Goal: Information Seeking & Learning: Learn about a topic

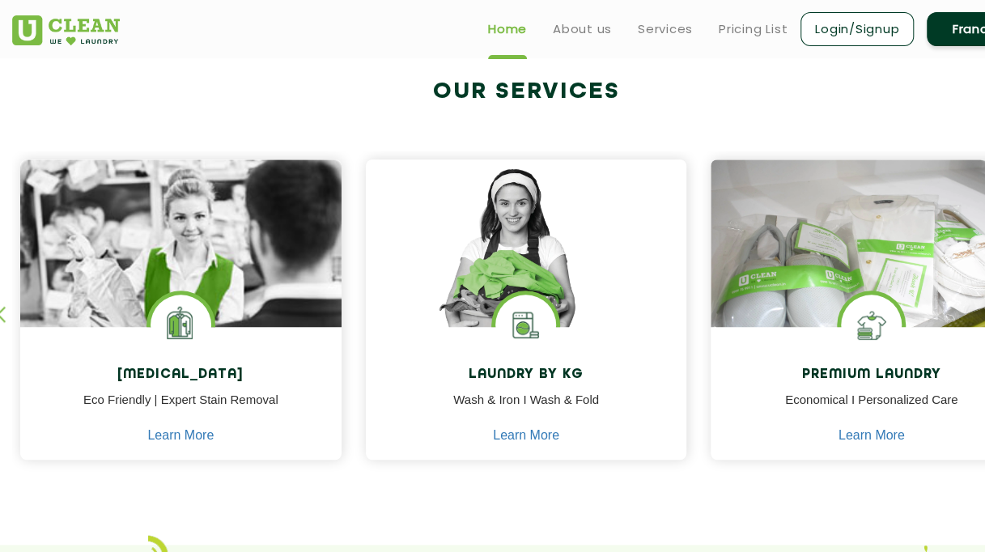
scroll to position [521, 0]
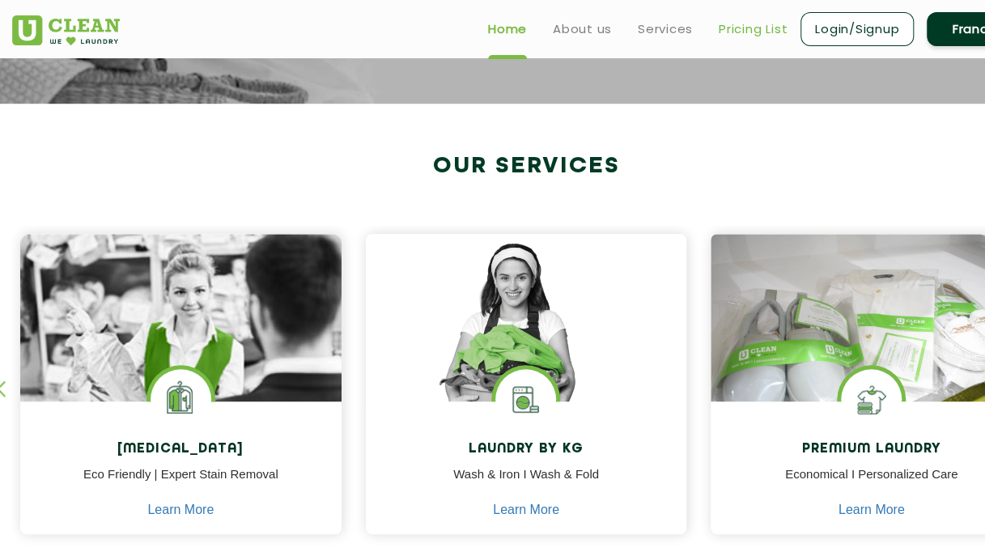
click at [746, 28] on link "Pricing List" at bounding box center [753, 28] width 69 height 19
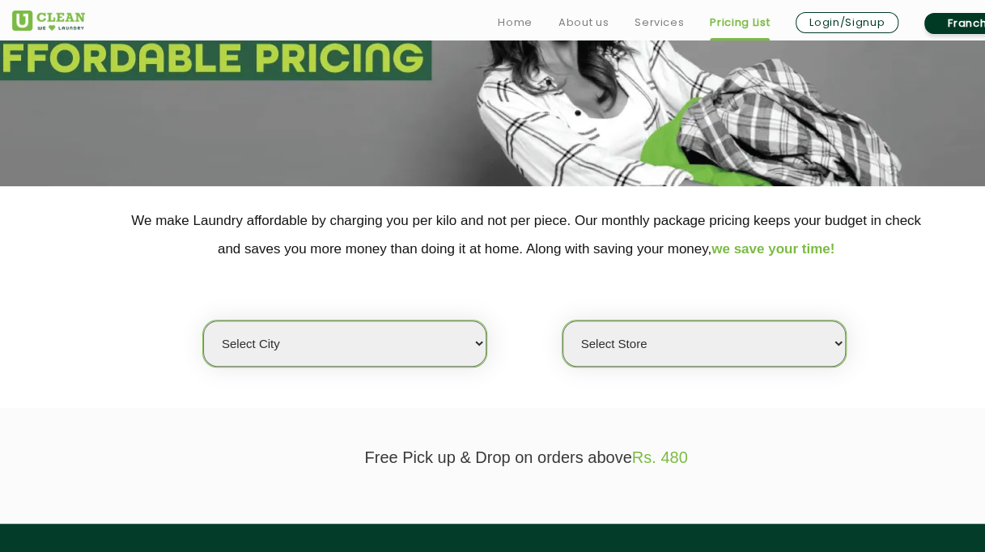
scroll to position [243, 0]
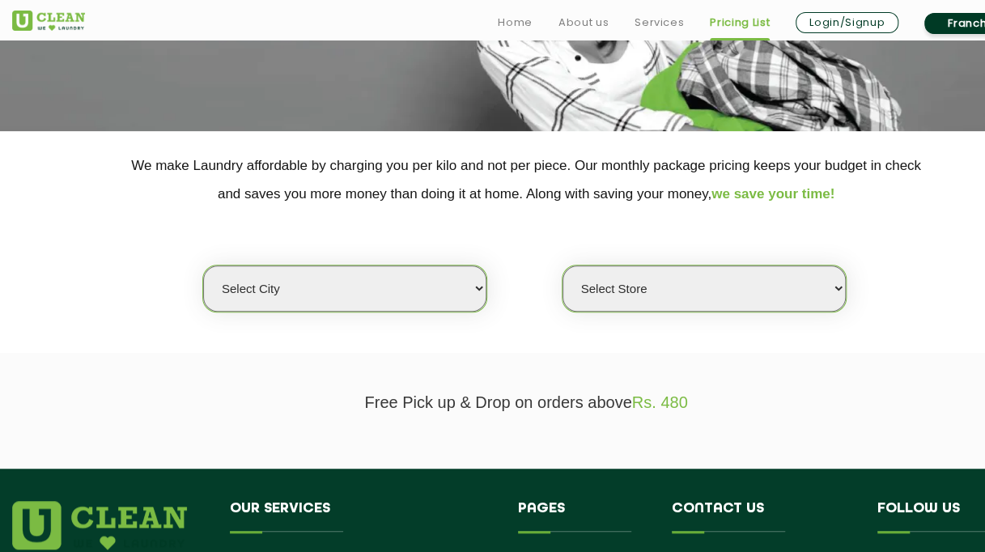
click at [477, 285] on select "Select city [GEOGRAPHIC_DATA] [GEOGRAPHIC_DATA] [GEOGRAPHIC_DATA] [GEOGRAPHIC_D…" at bounding box center [344, 289] width 283 height 46
select select "16"
click at [203, 266] on select "Select city [GEOGRAPHIC_DATA] [GEOGRAPHIC_DATA] [GEOGRAPHIC_DATA] [GEOGRAPHIC_D…" at bounding box center [344, 289] width 283 height 46
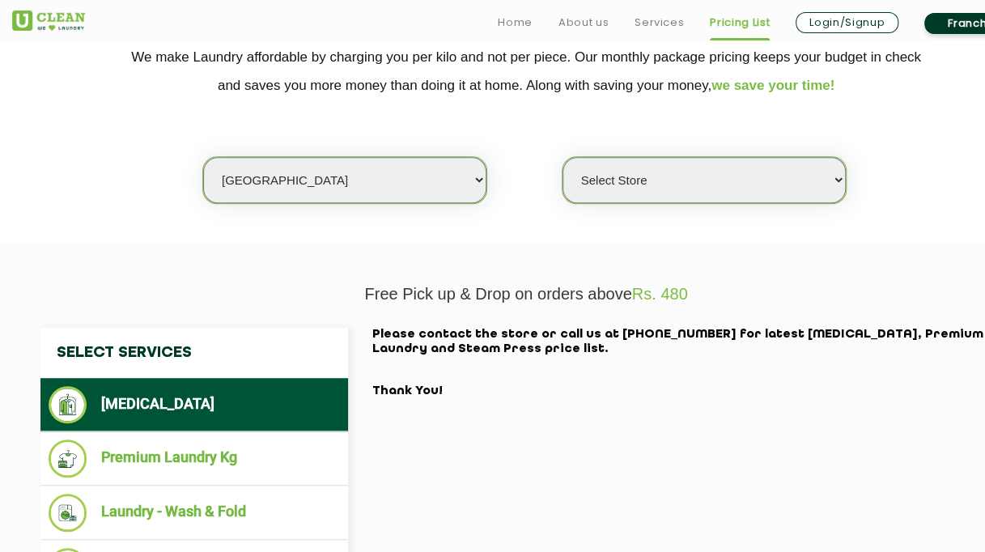
scroll to position [405, 0]
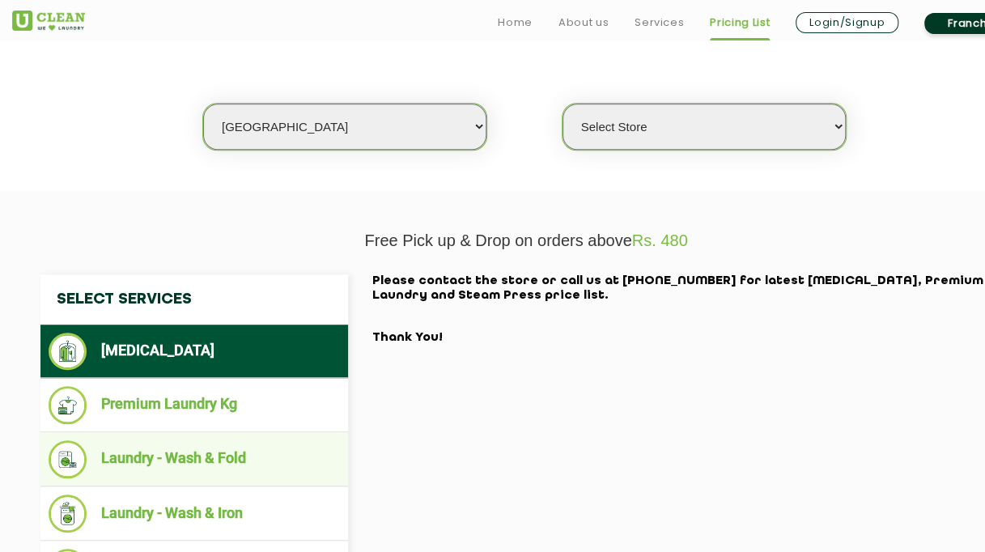
click at [246, 454] on li "Laundry - Wash & Fold" at bounding box center [194, 459] width 291 height 38
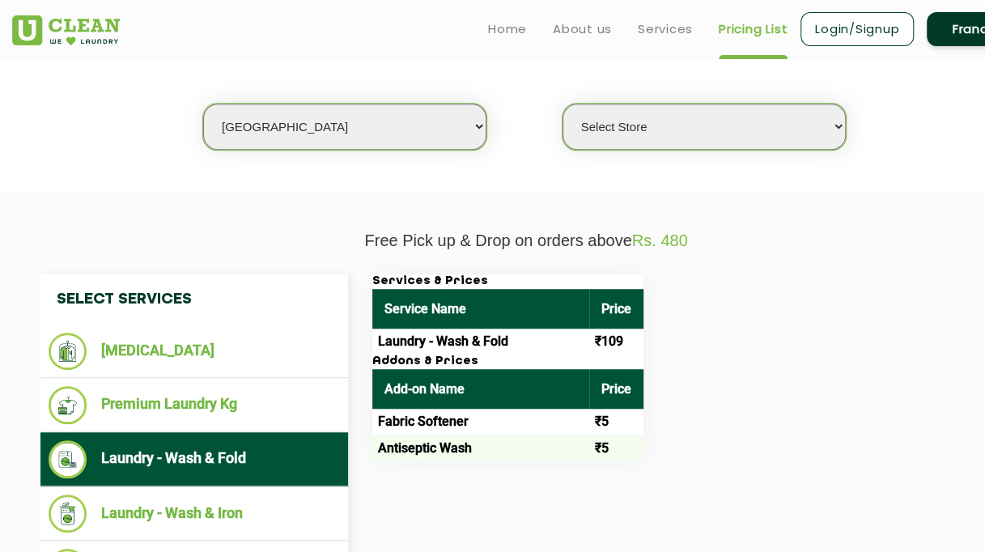
click at [834, 128] on select "Select Store UClean Powai UClean Deonar UClean LBS Marg UClean Chembur UClean W…" at bounding box center [704, 127] width 283 height 46
click at [917, 333] on div "Services & Prices Service Name Price Laundry - Wash & Fold ₹109 Addons & Prices…" at bounding box center [692, 367] width 664 height 186
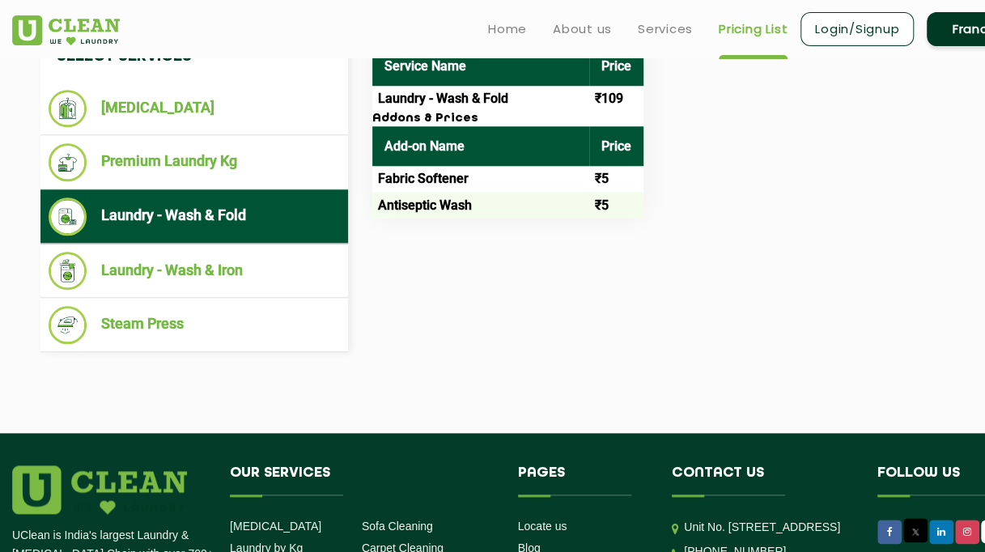
scroll to position [486, 0]
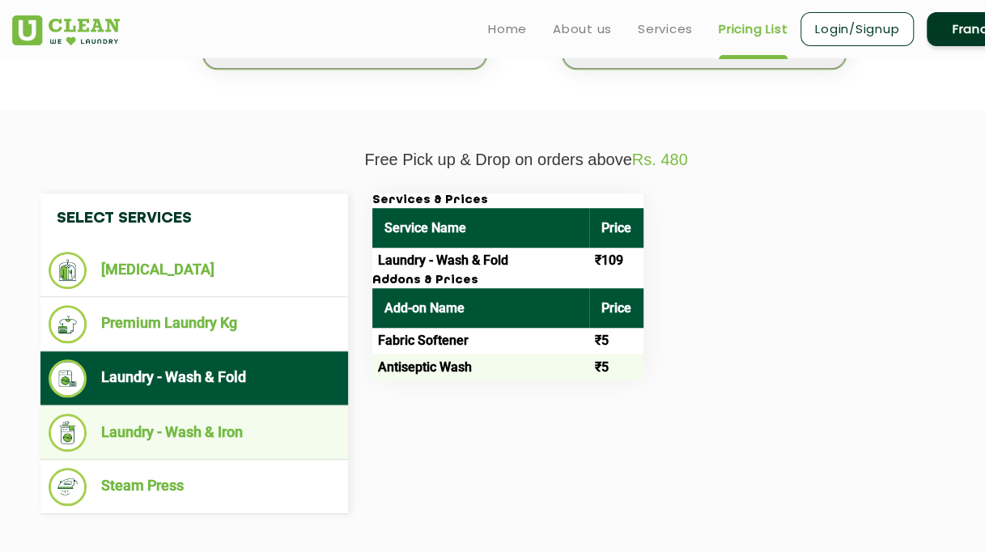
click at [198, 429] on li "Laundry - Wash & Iron" at bounding box center [194, 433] width 291 height 38
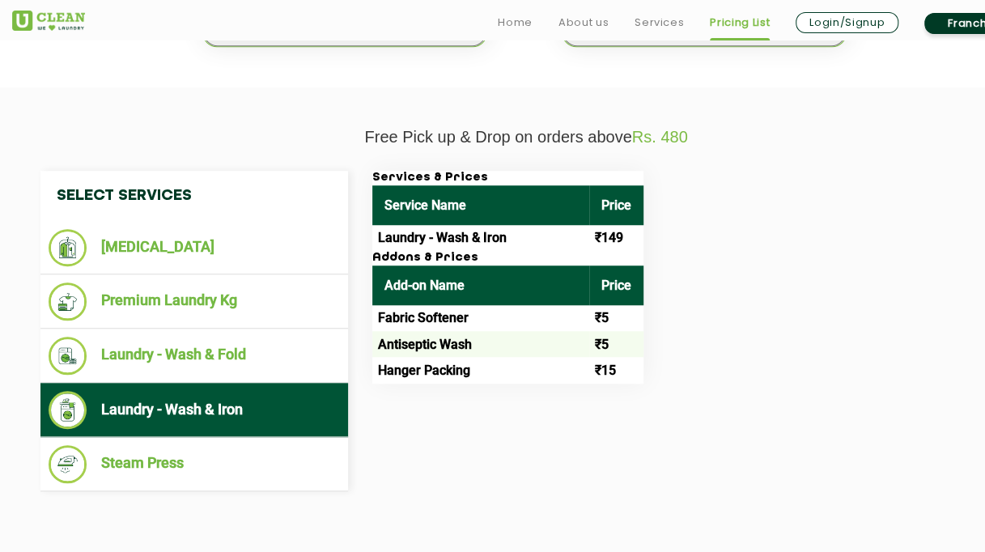
scroll to position [567, 0]
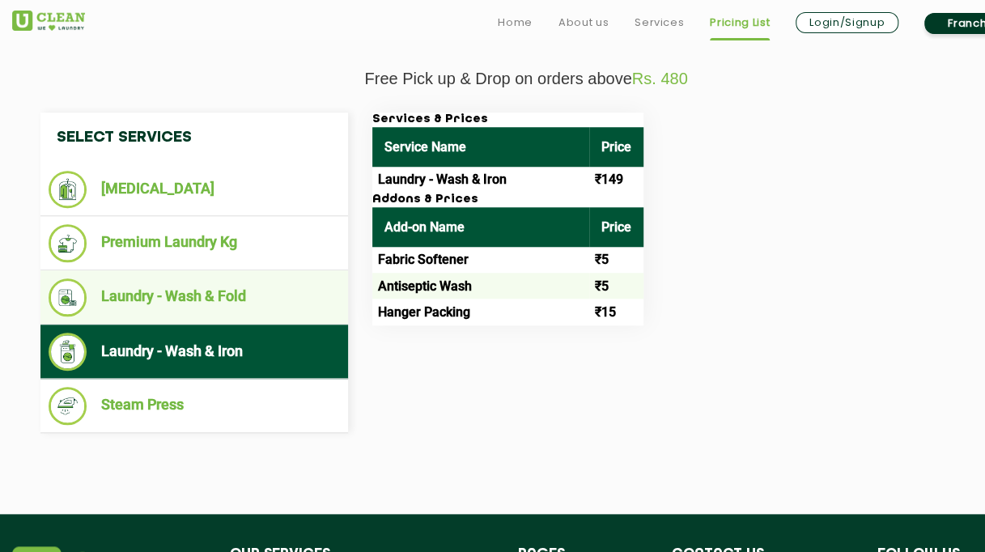
click at [185, 298] on li "Laundry - Wash & Fold" at bounding box center [194, 298] width 291 height 38
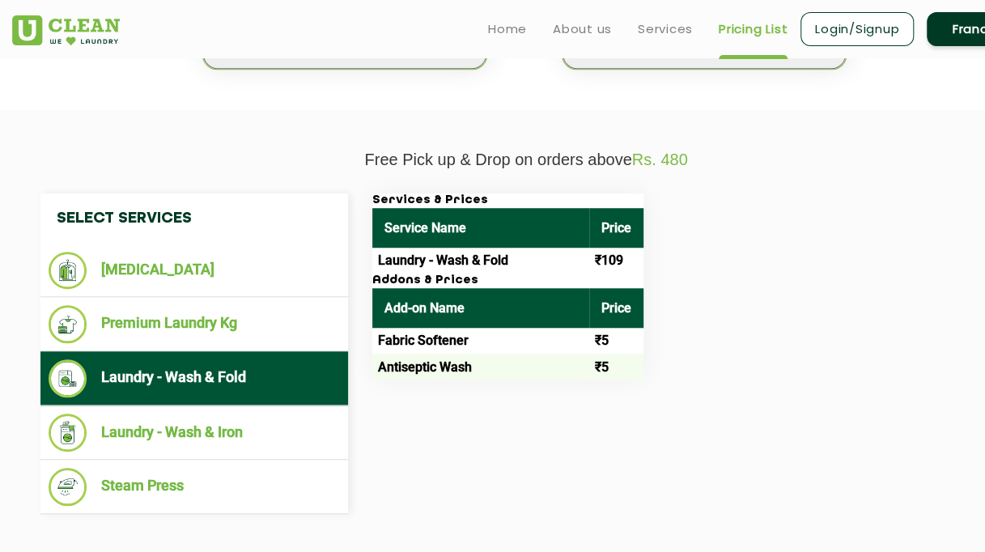
scroll to position [405, 0]
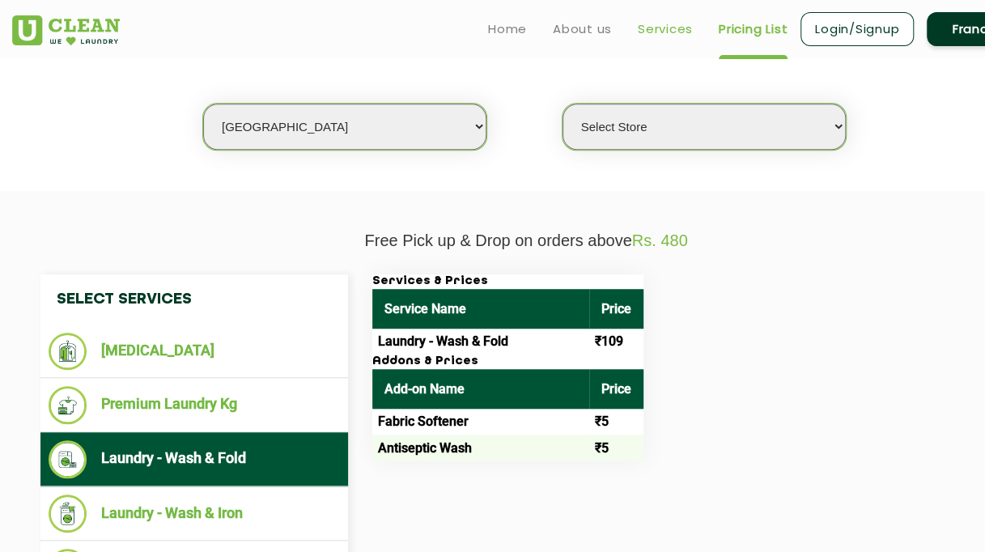
click at [664, 31] on link "Services" at bounding box center [665, 28] width 55 height 19
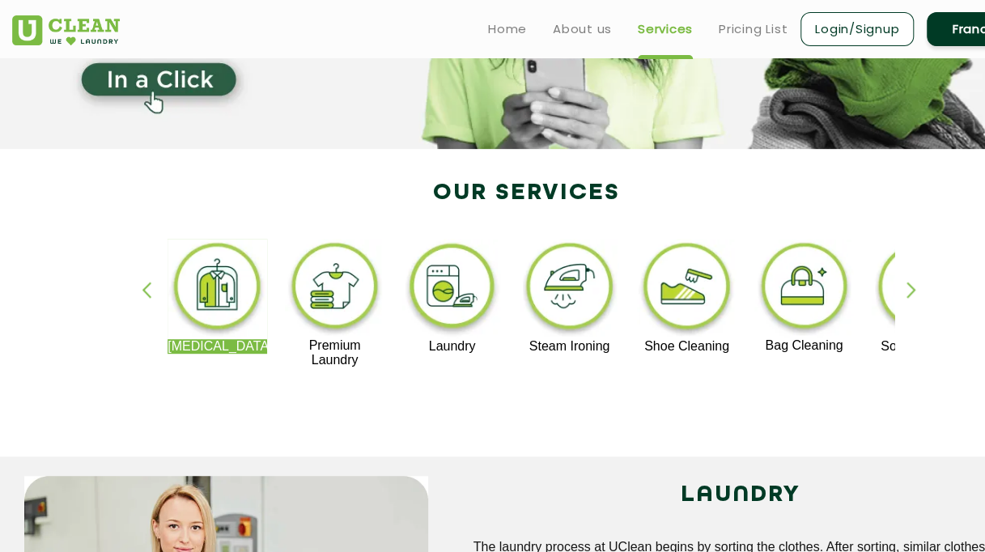
scroll to position [162, 0]
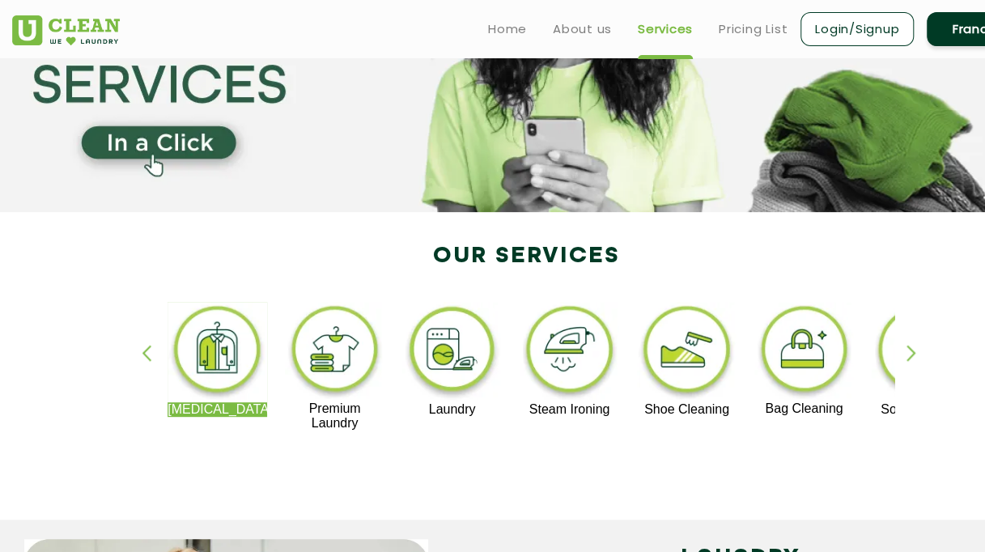
click at [461, 356] on img at bounding box center [452, 352] width 100 height 100
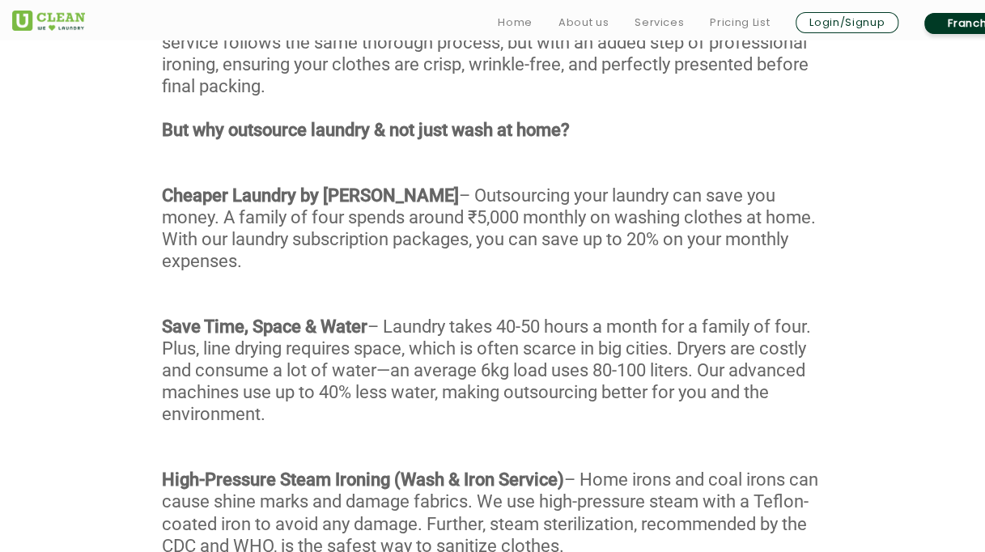
scroll to position [1053, 0]
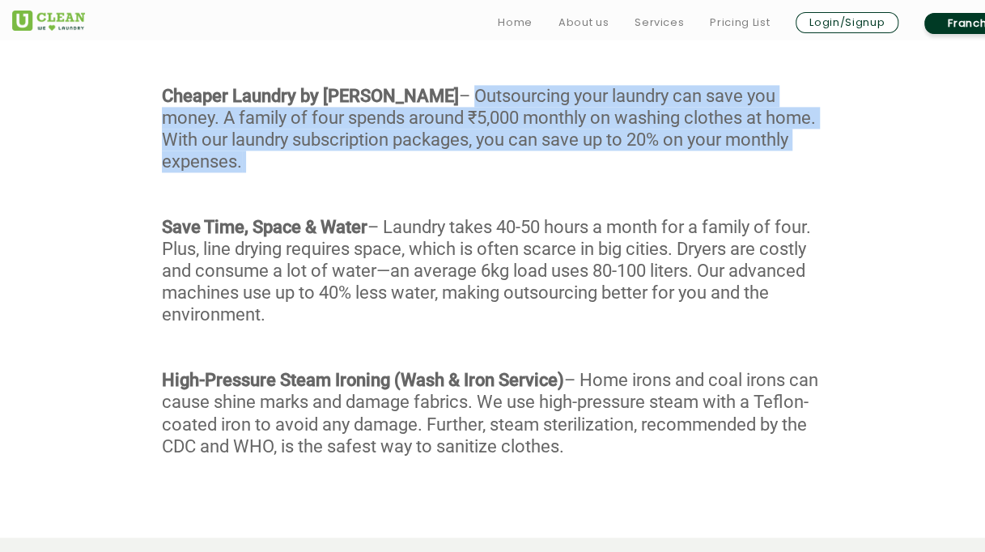
drag, startPoint x: 372, startPoint y: 96, endPoint x: 590, endPoint y: 155, distance: 225.7
click at [590, 155] on div "With our Wash & Fold service, every garment undergoes a meticulous 4-stage proc…" at bounding box center [492, 192] width 985 height 609
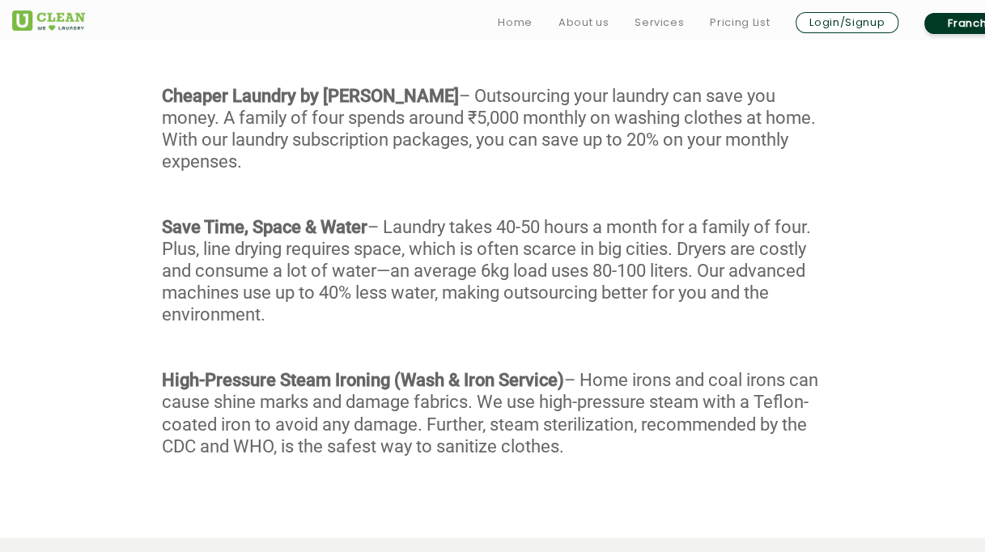
click at [345, 294] on div "With our Wash & Fold service, every garment undergoes a meticulous 4-stage proc…" at bounding box center [492, 192] width 985 height 609
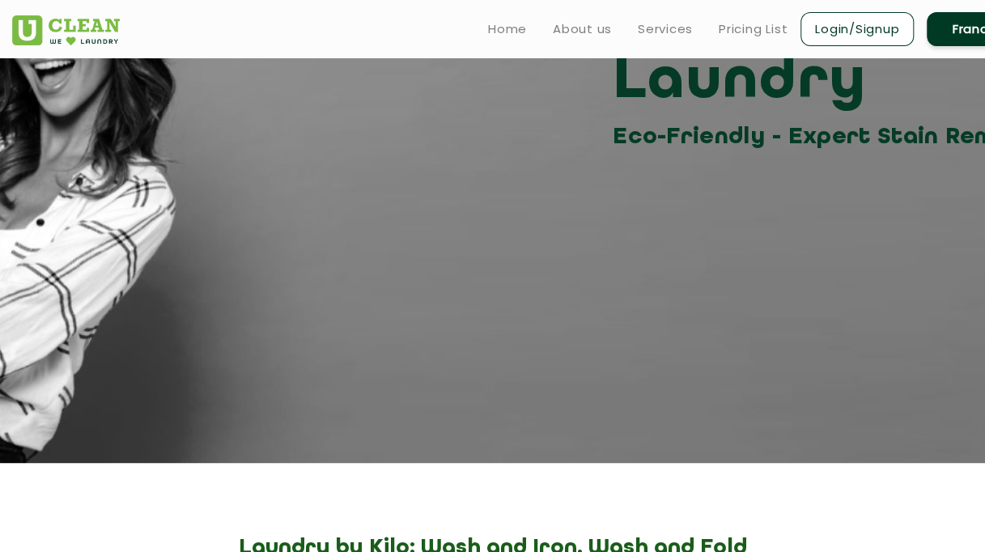
scroll to position [0, 0]
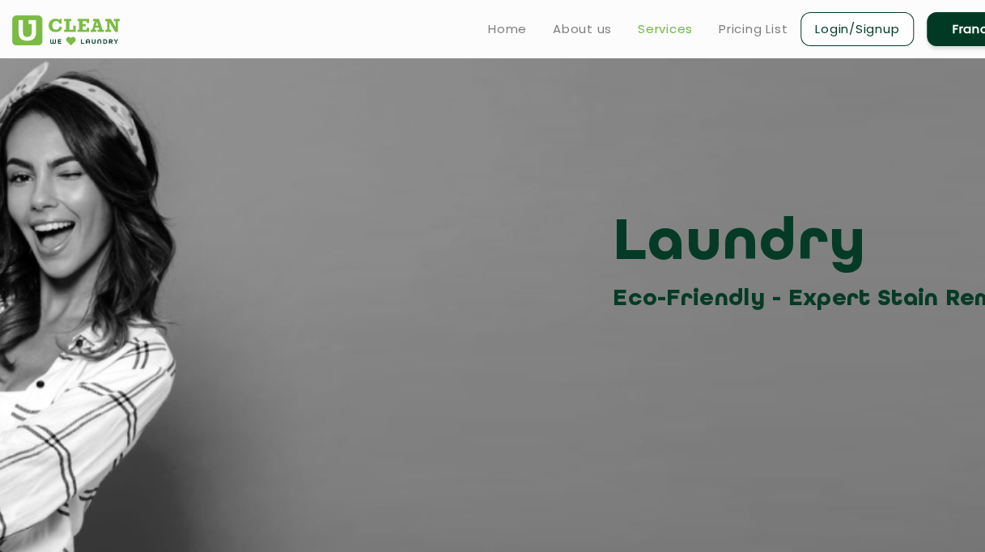
click at [667, 29] on link "Services" at bounding box center [665, 28] width 55 height 19
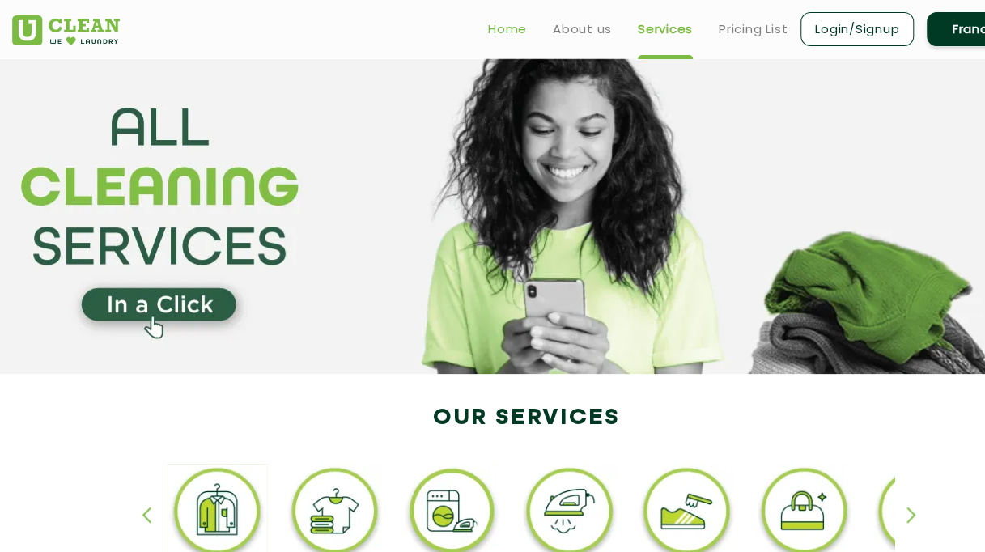
click at [502, 28] on link "Home" at bounding box center [507, 28] width 39 height 19
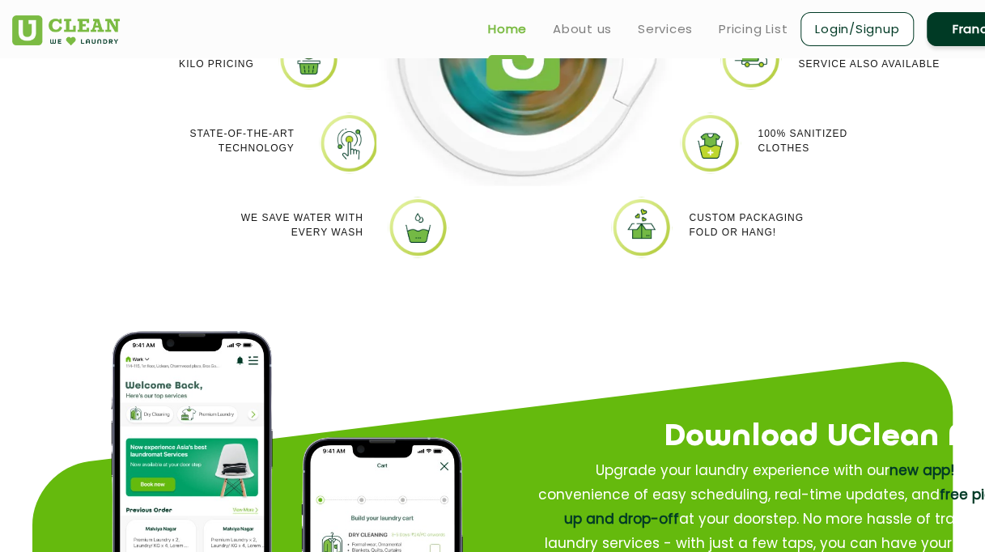
scroll to position [1457, 0]
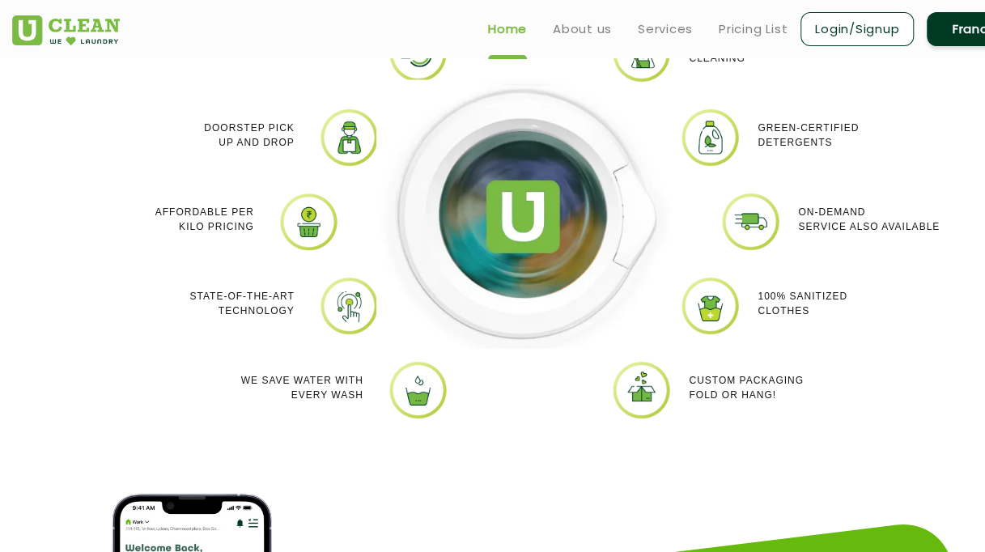
click at [323, 225] on img at bounding box center [309, 221] width 61 height 61
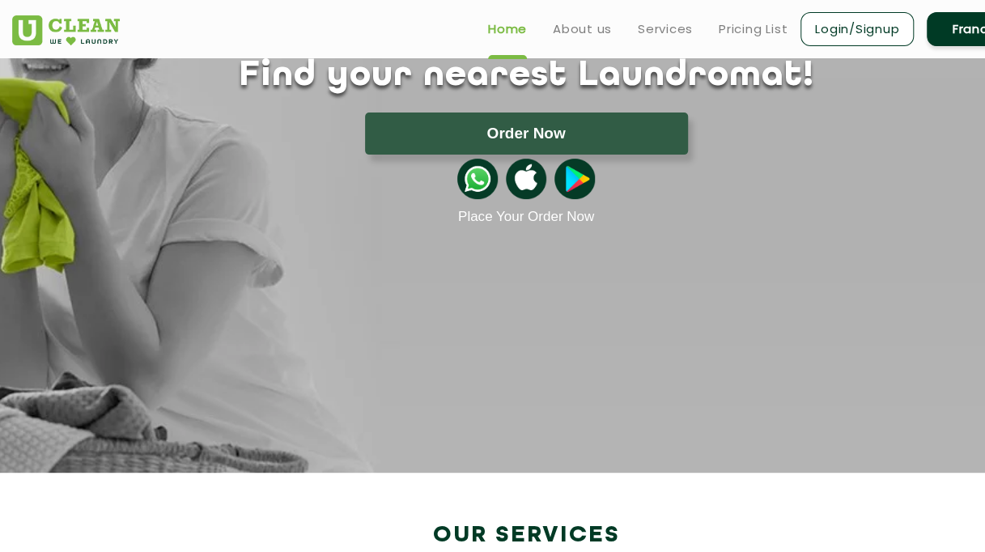
scroll to position [0, 0]
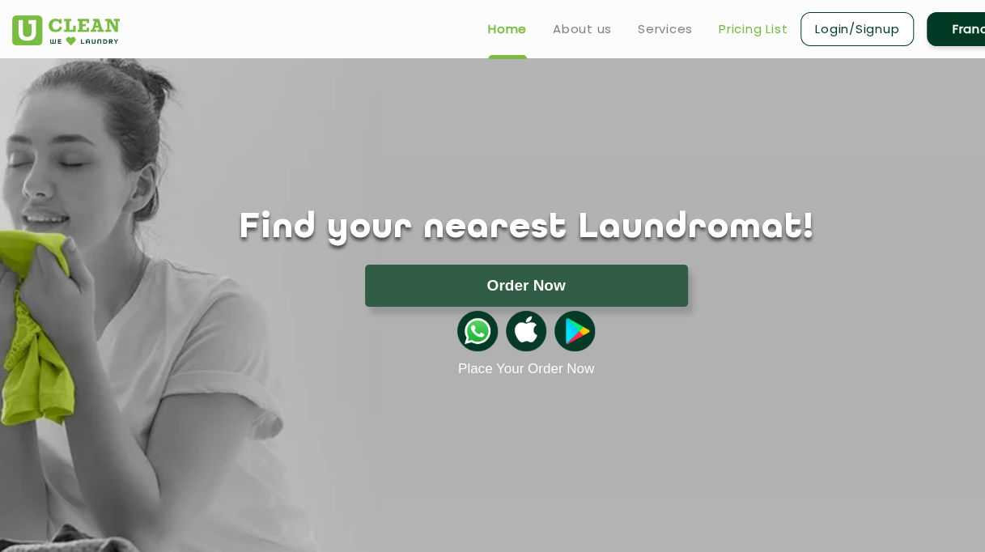
click at [740, 34] on link "Pricing List" at bounding box center [753, 28] width 69 height 19
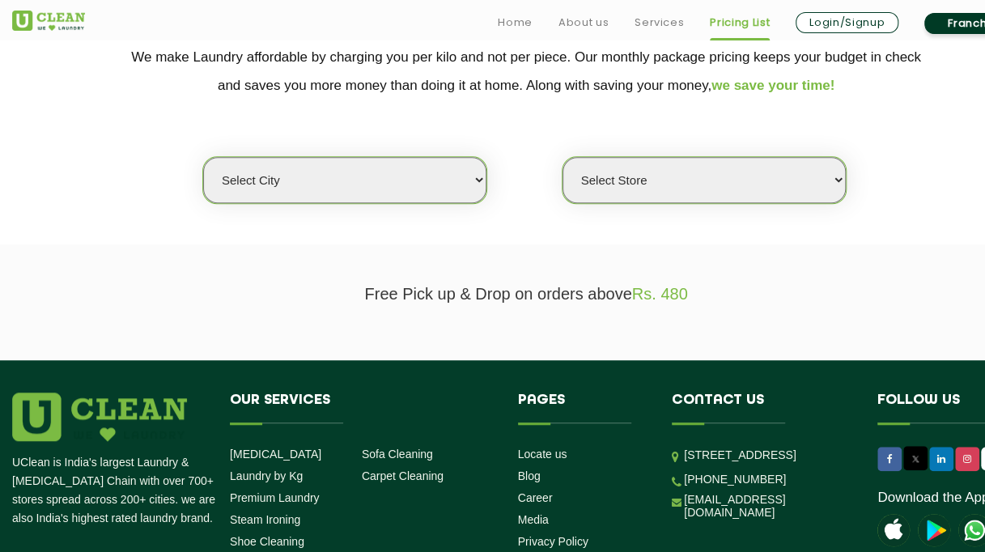
scroll to position [405, 0]
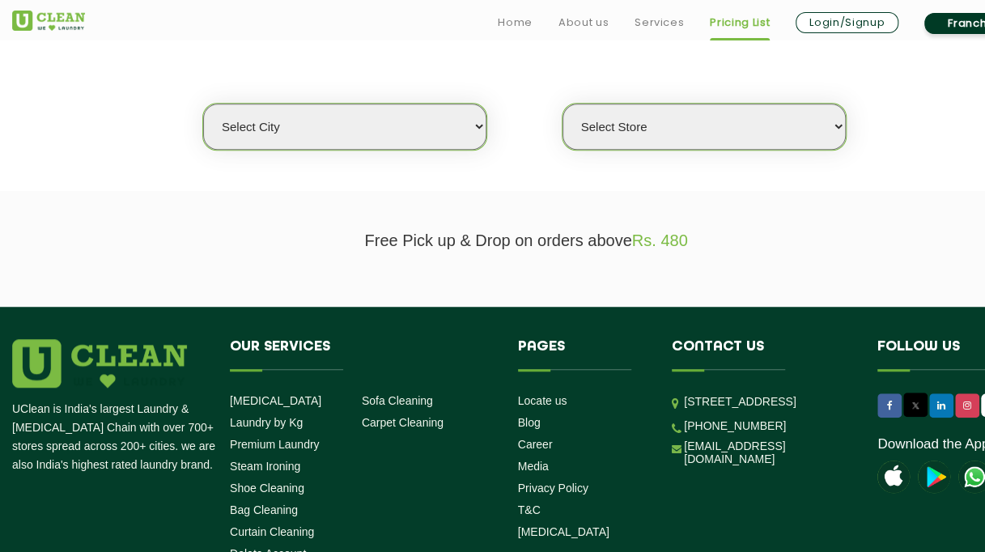
click at [476, 126] on select "Select city [GEOGRAPHIC_DATA] [GEOGRAPHIC_DATA] [GEOGRAPHIC_DATA] [GEOGRAPHIC_D…" at bounding box center [344, 127] width 283 height 46
select select "16"
click at [203, 104] on select "Select city [GEOGRAPHIC_DATA] [GEOGRAPHIC_DATA] [GEOGRAPHIC_DATA] [GEOGRAPHIC_D…" at bounding box center [344, 127] width 283 height 46
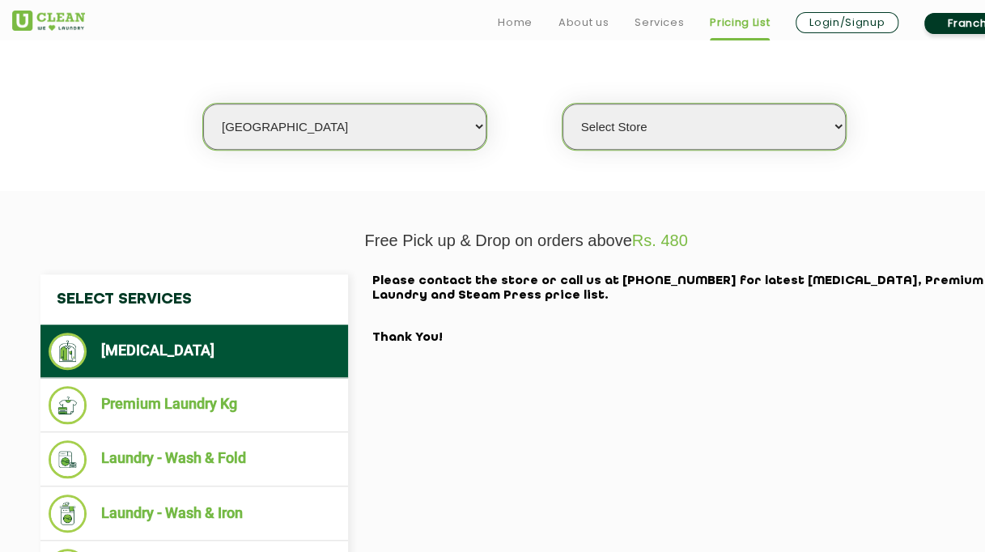
click at [834, 126] on select "Select Store UClean Powai UClean Deonar UClean LBS Marg UClean Chembur UClean W…" at bounding box center [704, 127] width 283 height 46
select select "474"
click at [563, 104] on select "Select Store UClean Powai UClean Deonar UClean LBS Marg UClean Chembur UClean W…" at bounding box center [704, 127] width 283 height 46
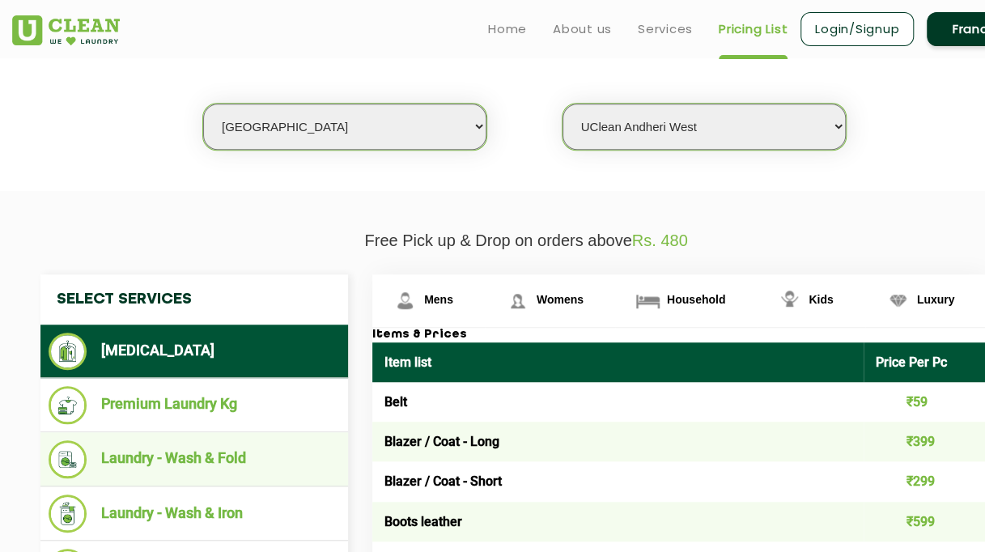
click at [222, 457] on li "Laundry - Wash & Fold" at bounding box center [194, 459] width 291 height 38
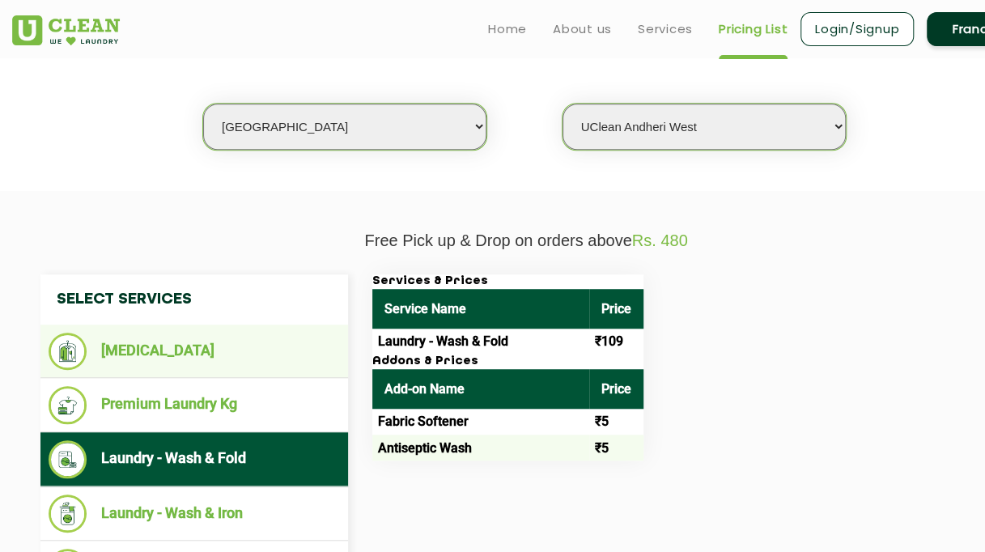
click at [156, 353] on li "[MEDICAL_DATA]" at bounding box center [194, 351] width 291 height 37
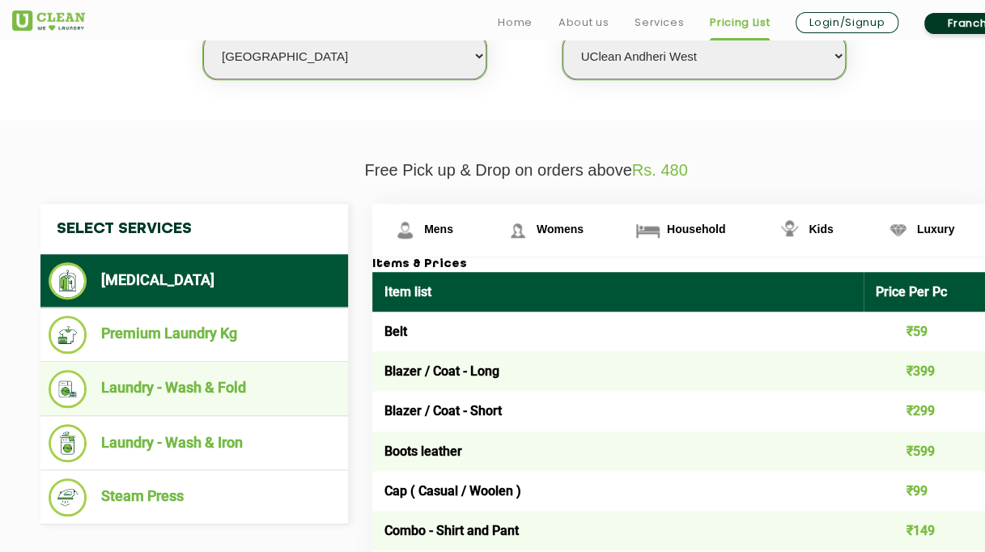
scroll to position [528, 0]
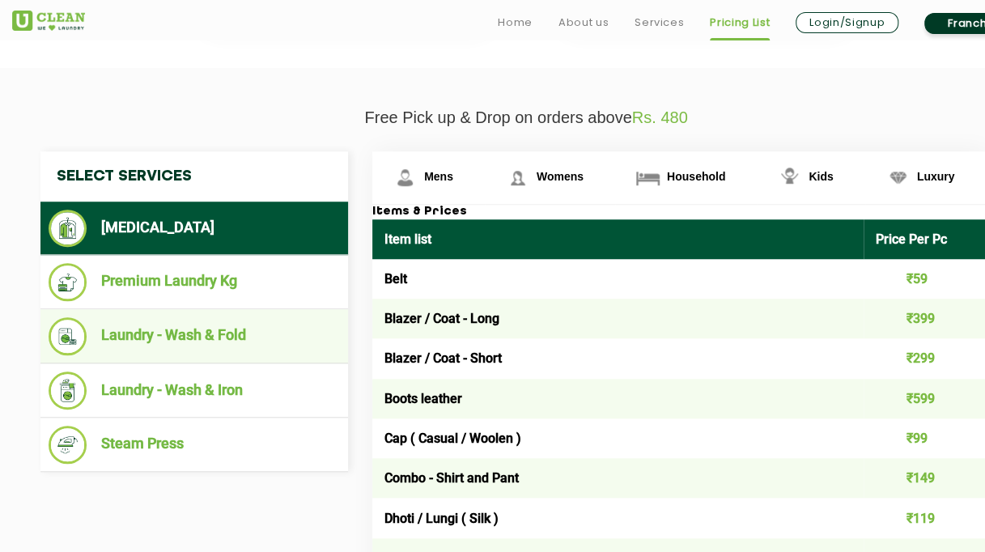
click at [224, 338] on li "Laundry - Wash & Fold" at bounding box center [194, 336] width 291 height 38
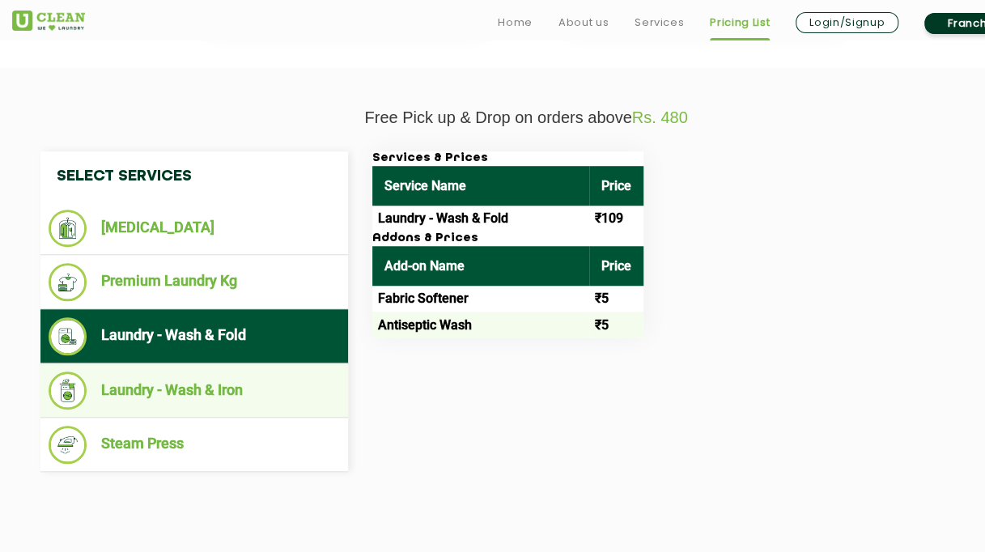
click at [225, 390] on li "Laundry - Wash & Iron" at bounding box center [194, 391] width 291 height 38
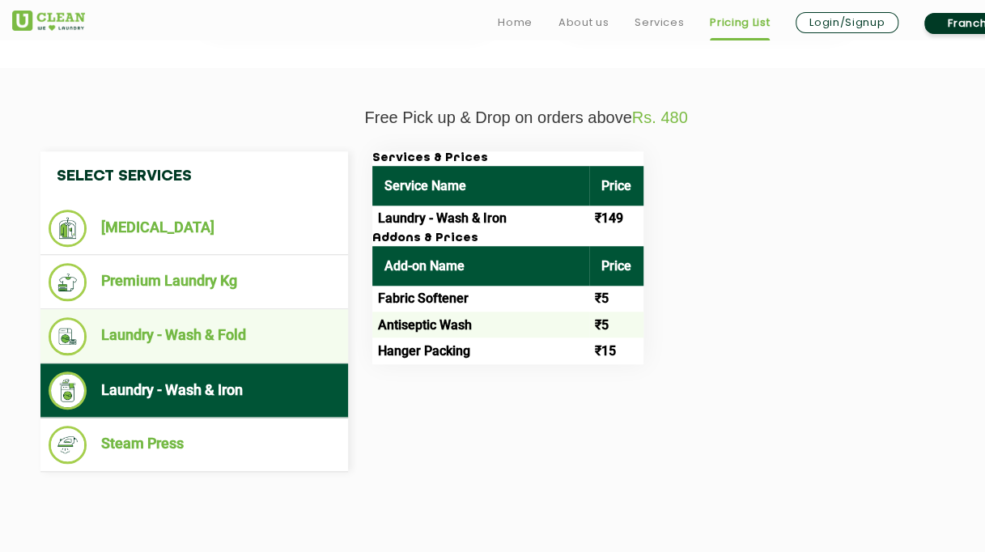
click at [215, 334] on li "Laundry - Wash & Fold" at bounding box center [194, 336] width 291 height 38
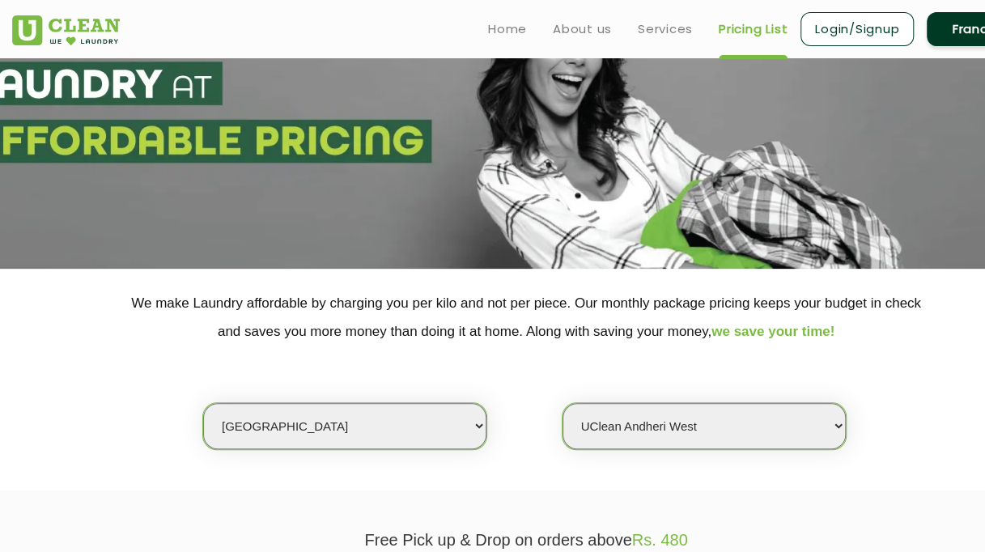
scroll to position [0, 0]
